Goal: Navigation & Orientation: Find specific page/section

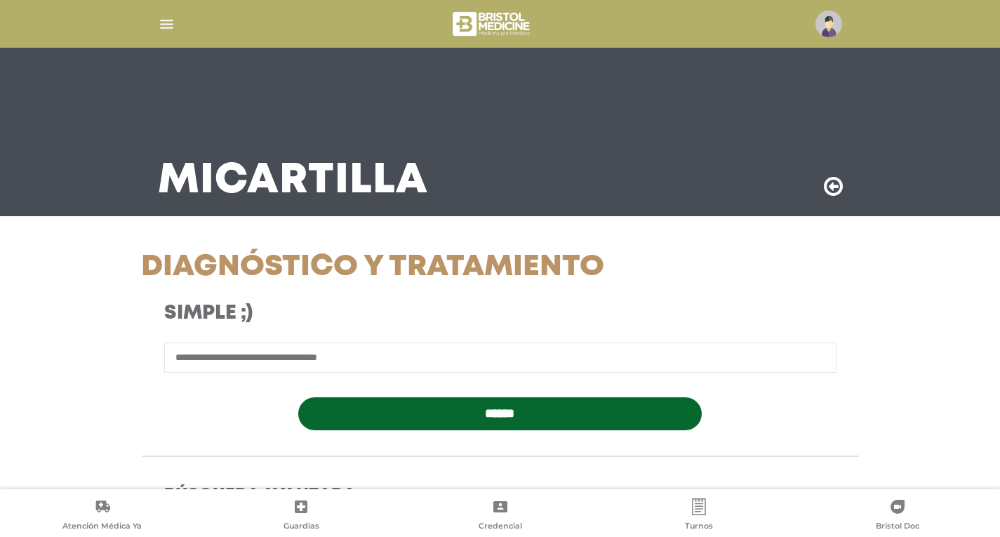
click at [69, 278] on div "**********" at bounding box center [500, 540] width 876 height 581
click at [164, 22] on img "button" at bounding box center [167, 24] width 18 height 18
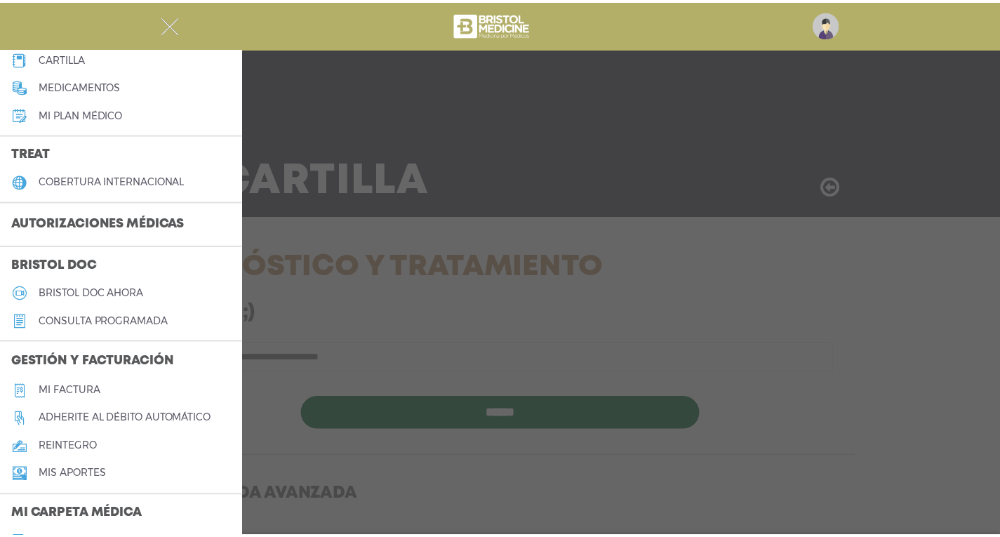
scroll to position [281, 0]
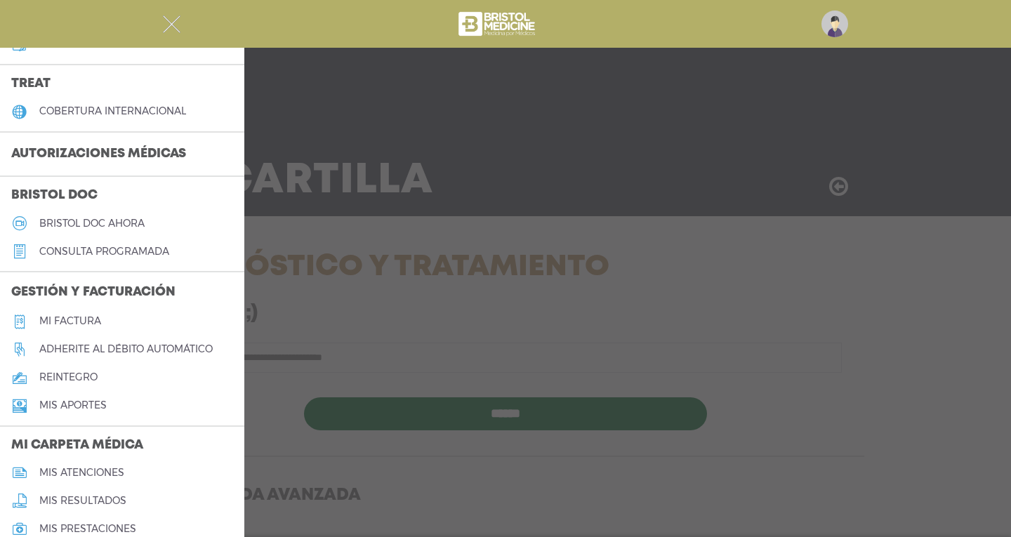
click at [79, 320] on h5 "Mi factura" at bounding box center [70, 321] width 62 height 12
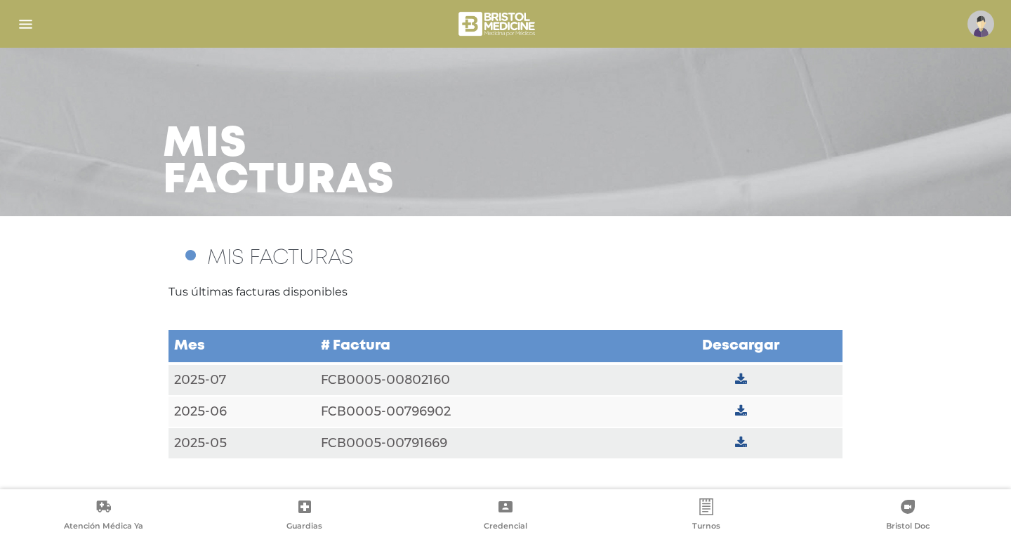
click at [998, 22] on div at bounding box center [505, 24] width 1011 height 34
click at [989, 20] on img at bounding box center [980, 24] width 27 height 27
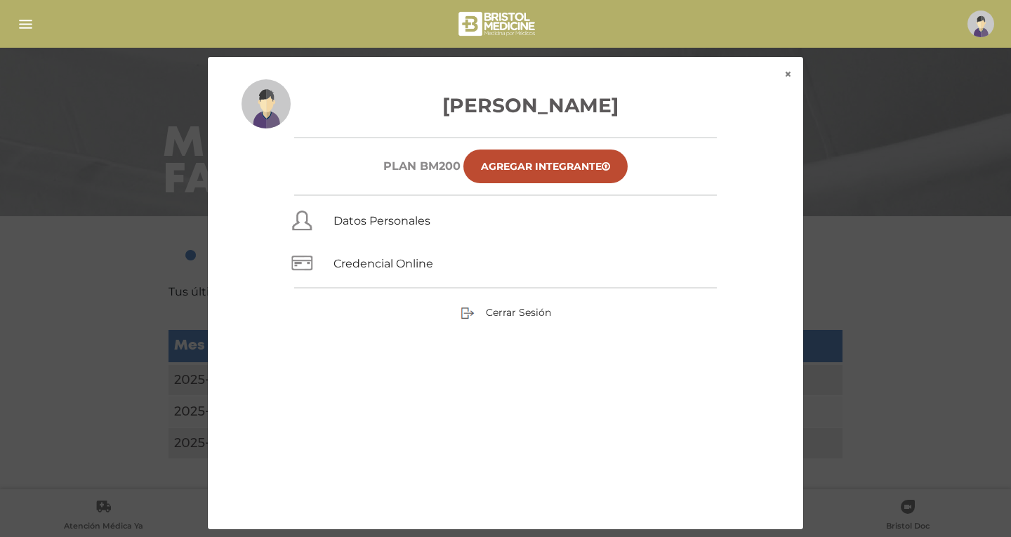
click at [141, 136] on div "× × [PERSON_NAME] Plan BM200 Agregar Integrante Datos Personales Credencial Onl…" at bounding box center [505, 293] width 960 height 474
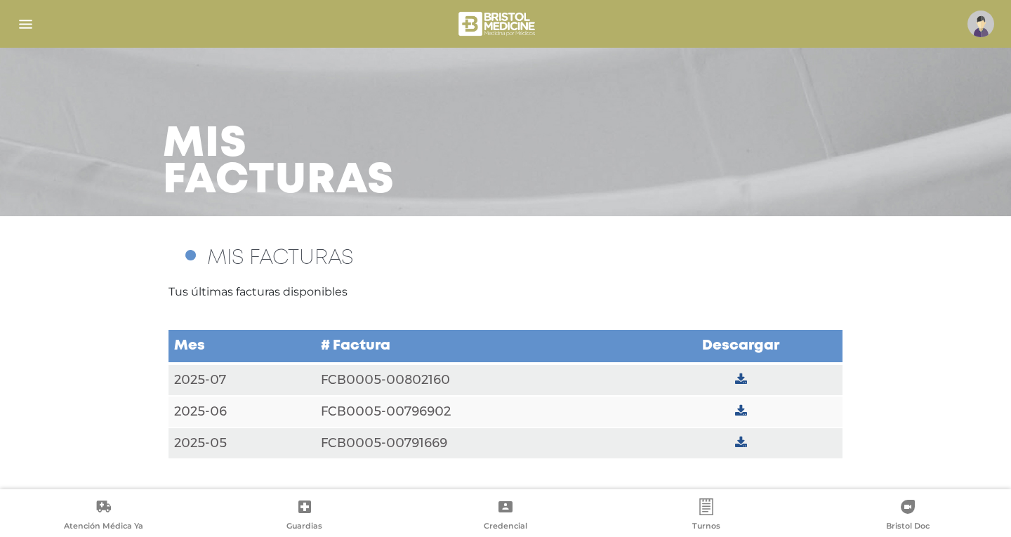
click at [36, 18] on div at bounding box center [505, 24] width 1011 height 34
click at [29, 24] on img "button" at bounding box center [26, 24] width 18 height 18
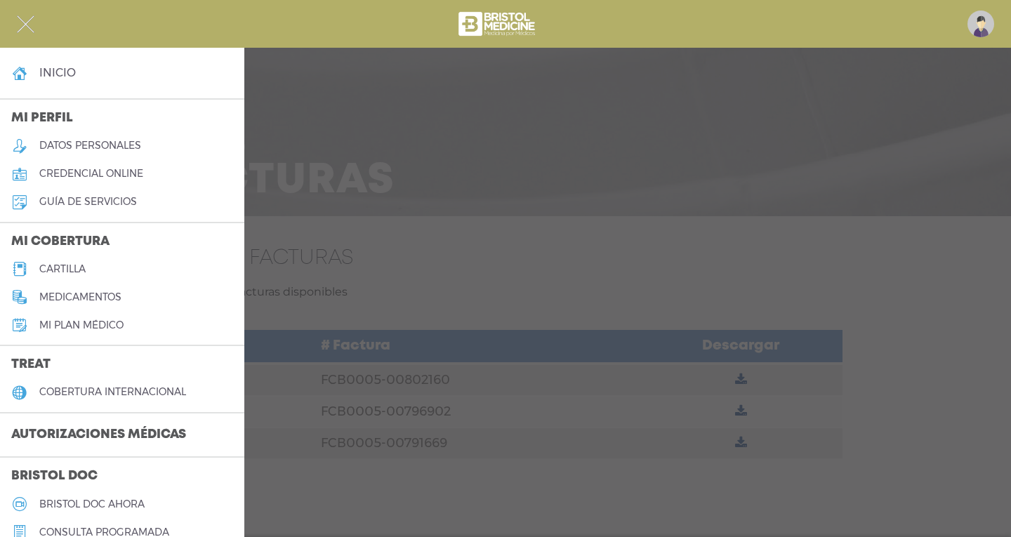
click at [65, 86] on link "inicio" at bounding box center [122, 73] width 244 height 28
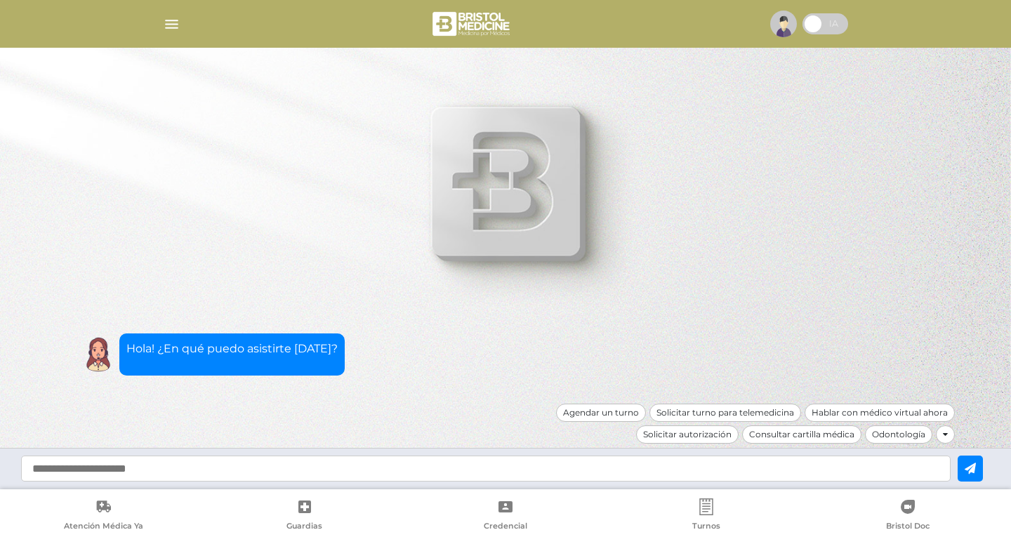
click at [953, 433] on div at bounding box center [945, 434] width 19 height 18
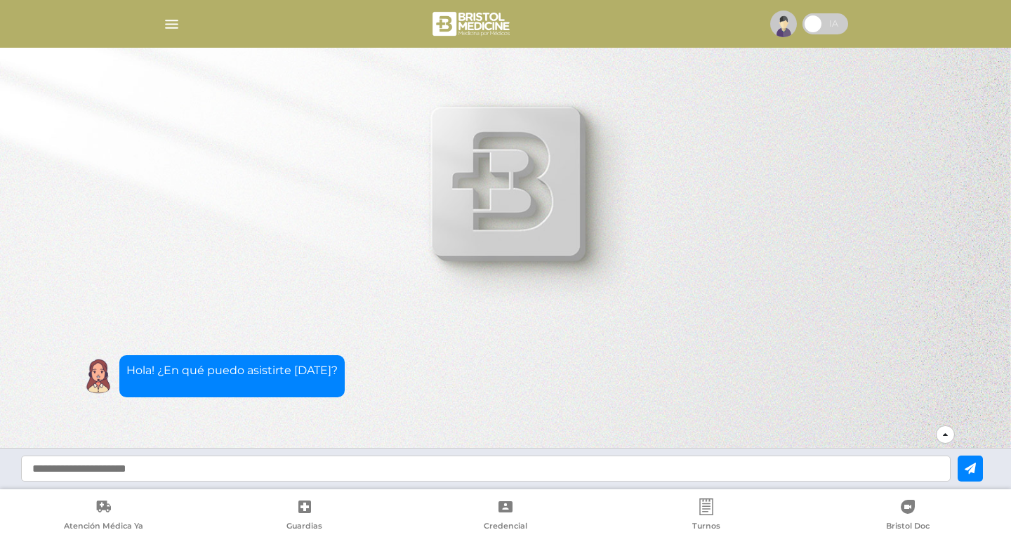
click at [952, 433] on div at bounding box center [945, 434] width 19 height 18
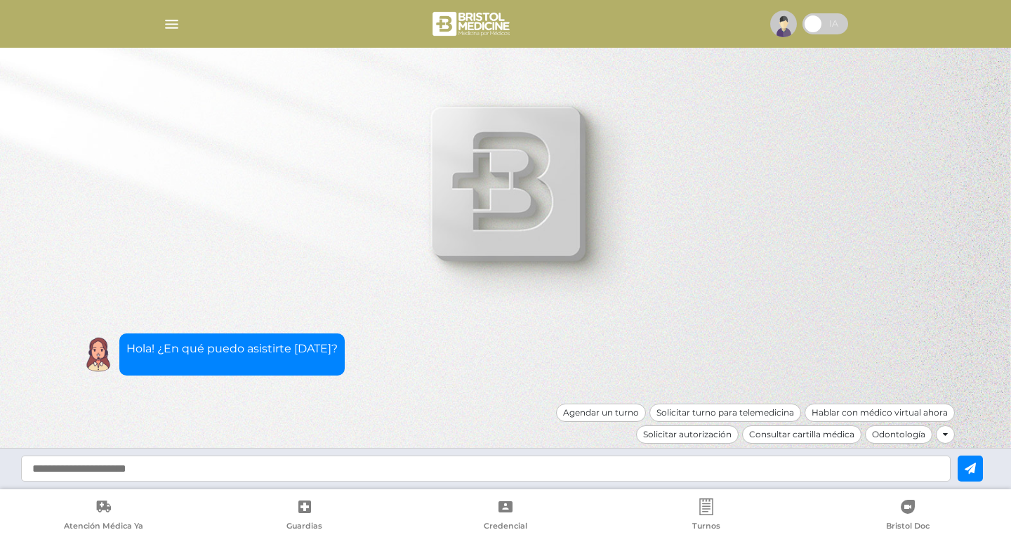
click at [876, 469] on input "text" at bounding box center [485, 469] width 929 height 26
type input "**********"
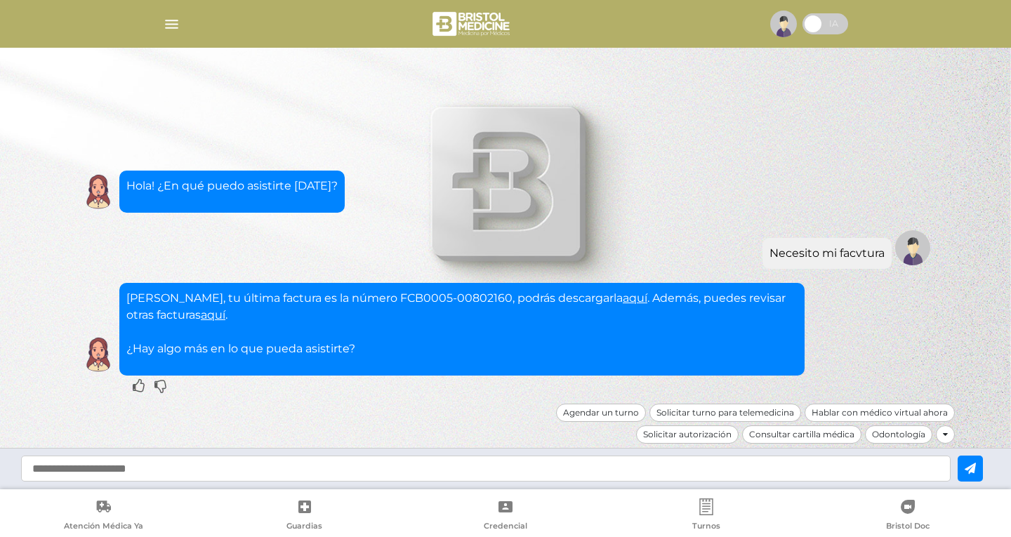
click at [623, 296] on link "aquí" at bounding box center [635, 297] width 25 height 13
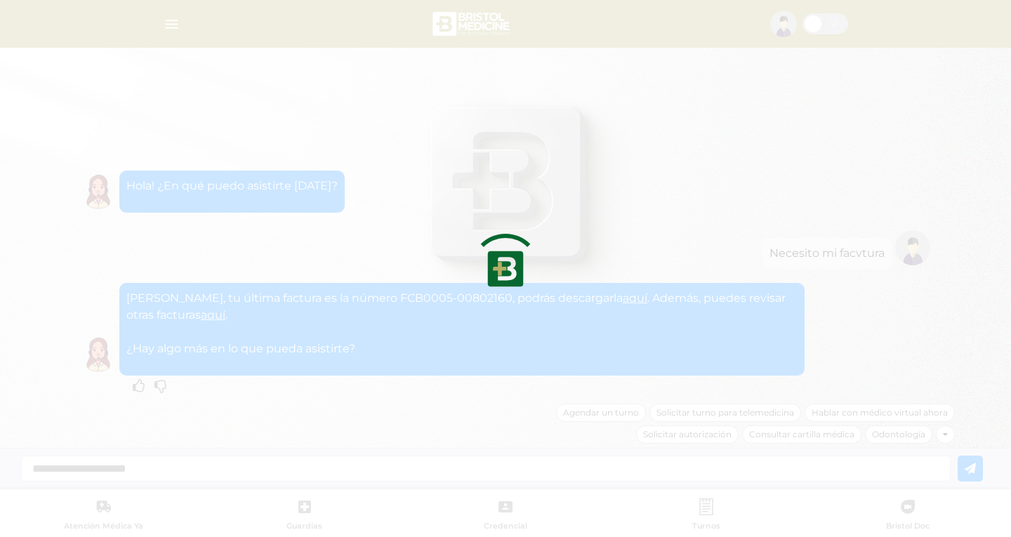
click at [343, 317] on div at bounding box center [505, 268] width 1011 height 537
click at [546, 291] on div at bounding box center [505, 268] width 1011 height 537
click at [276, 293] on div at bounding box center [505, 268] width 1011 height 537
